Goal: Information Seeking & Learning: Learn about a topic

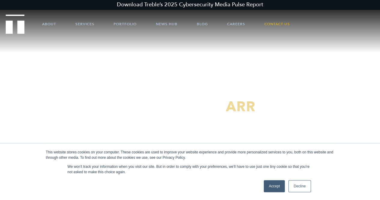
click at [269, 183] on link "Accept" at bounding box center [274, 186] width 21 height 12
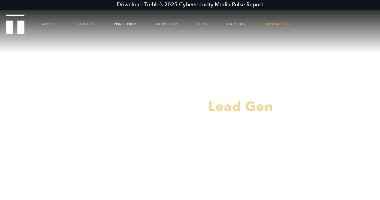
click at [131, 27] on link "Portfolio" at bounding box center [125, 24] width 23 height 18
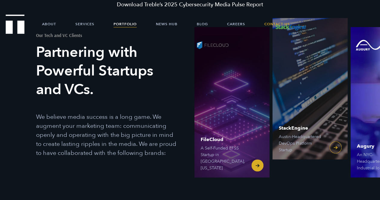
scroll to position [30, 0]
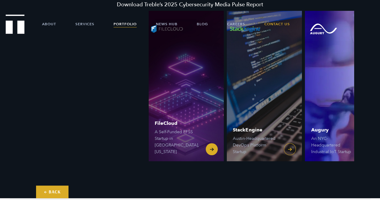
drag, startPoint x: 215, startPoint y: 109, endPoint x: 369, endPoint y: 100, distance: 154.5
click at [361, 103] on div "FileCloud A Self-Funded EFSS Startup in Austin, Texas StackEngine Austin-Headqu…" at bounding box center [285, 86] width 190 height 150
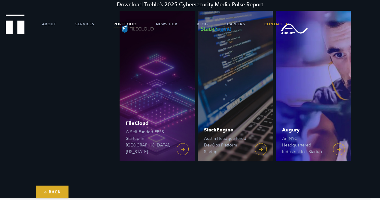
click at [364, 114] on div "FileCloud A Self-Funded EFSS Startup in Austin, Texas StackEngine Austin-Headqu…" at bounding box center [285, 86] width 190 height 150
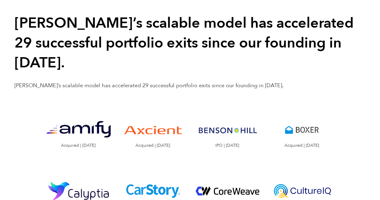
scroll to position [571, 0]
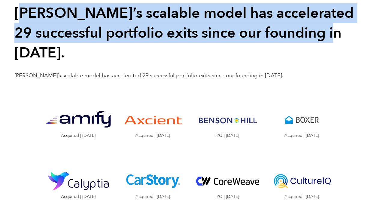
drag, startPoint x: 20, startPoint y: 12, endPoint x: 374, endPoint y: 34, distance: 355.0
copy h2 "reble’s scalable model has accelerated 29 successful portfolio exits since our …"
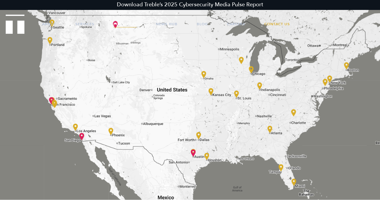
scroll to position [0, 0]
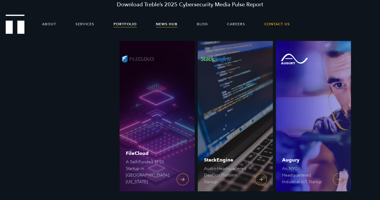
click at [170, 24] on link "News Hub" at bounding box center [167, 24] width 22 height 18
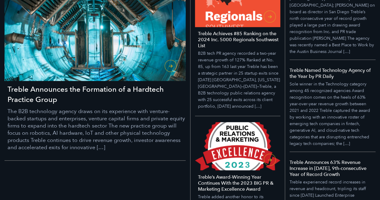
scroll to position [180, 0]
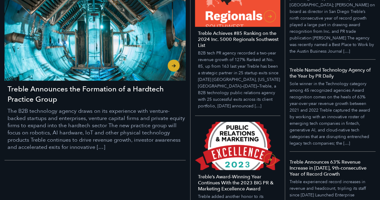
click at [137, 117] on p "The B2B technology agency draws on its experience with venture-backed startups …" at bounding box center [97, 129] width 178 height 43
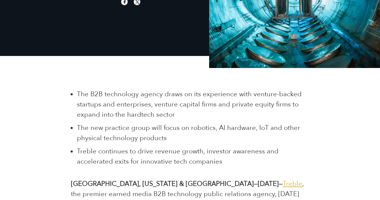
scroll to position [150, 0]
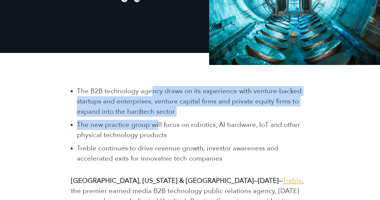
drag, startPoint x: 151, startPoint y: 92, endPoint x: 156, endPoint y: 128, distance: 36.5
click at [157, 118] on ul "The B2B technology agency draws on its experience with venture-backed startups …" at bounding box center [193, 125] width 232 height 78
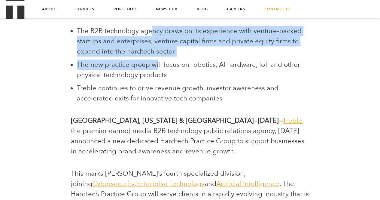
scroll to position [0, 0]
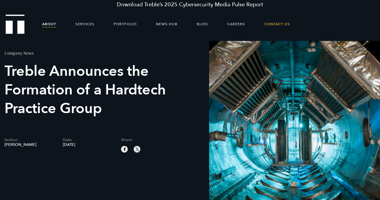
click at [52, 23] on link "About" at bounding box center [49, 24] width 14 height 18
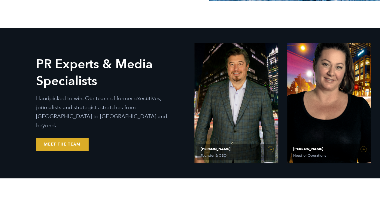
scroll to position [270, 0]
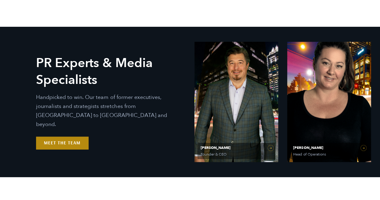
click at [61, 141] on link "Meet the Team" at bounding box center [62, 142] width 52 height 13
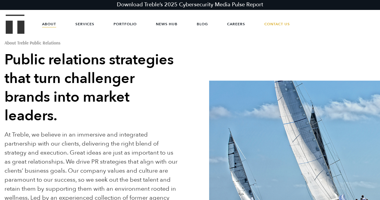
scroll to position [0, 0]
